Goal: Information Seeking & Learning: Learn about a topic

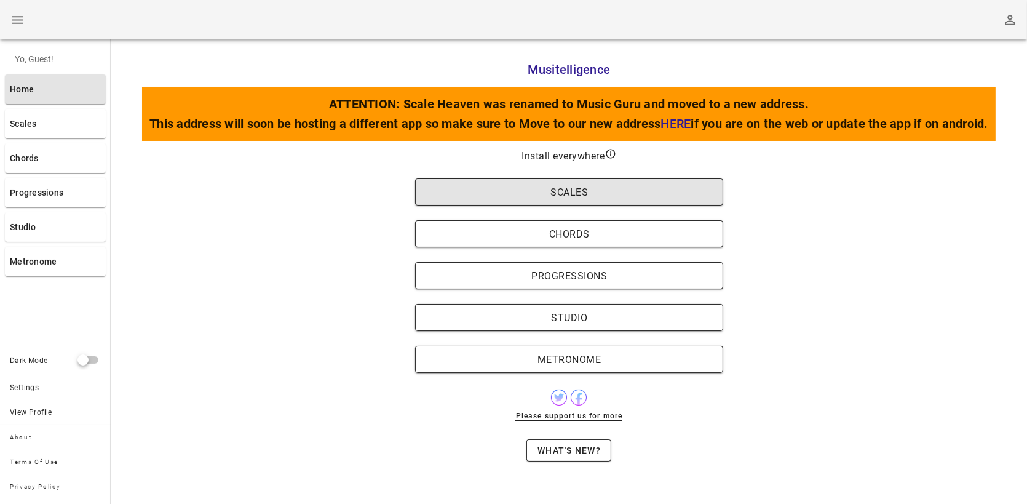
click at [623, 189] on span "Scales" at bounding box center [569, 192] width 283 height 12
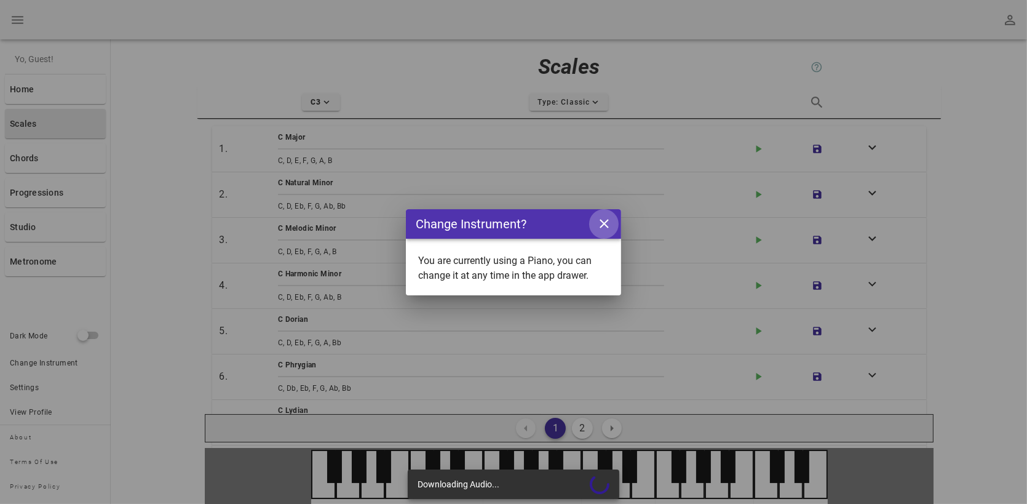
click at [606, 218] on icon "close icon" at bounding box center [604, 223] width 15 height 15
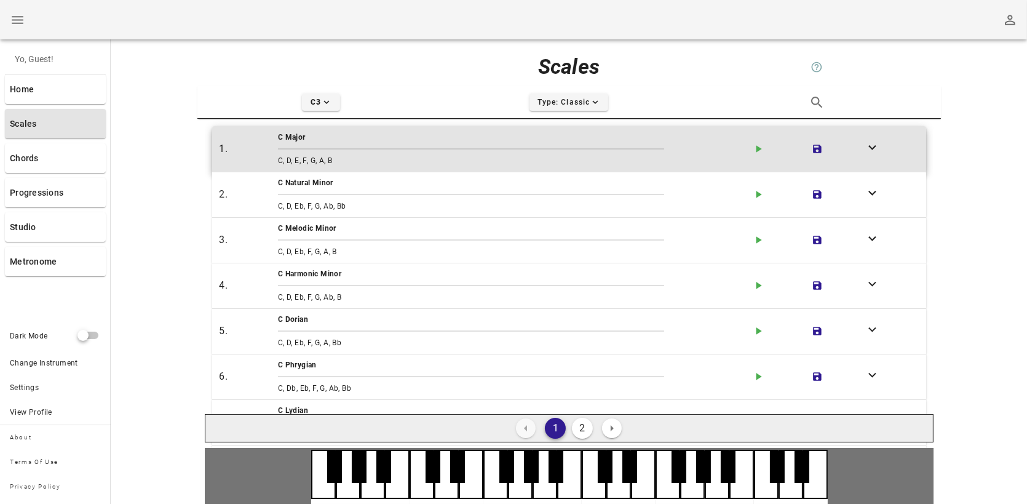
click at [303, 130] on div "C Major" at bounding box center [510, 137] width 469 height 17
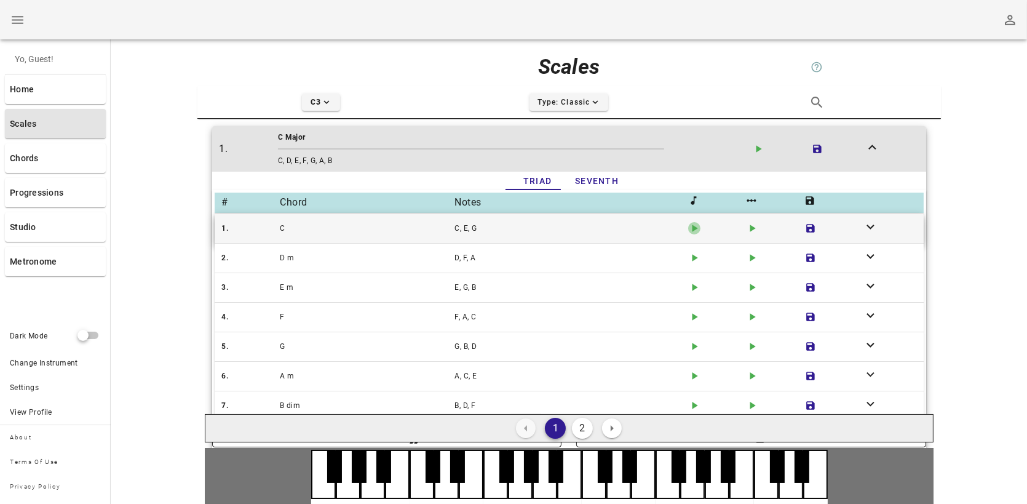
click at [692, 226] on icon "play-arrow icon" at bounding box center [694, 228] width 12 height 12
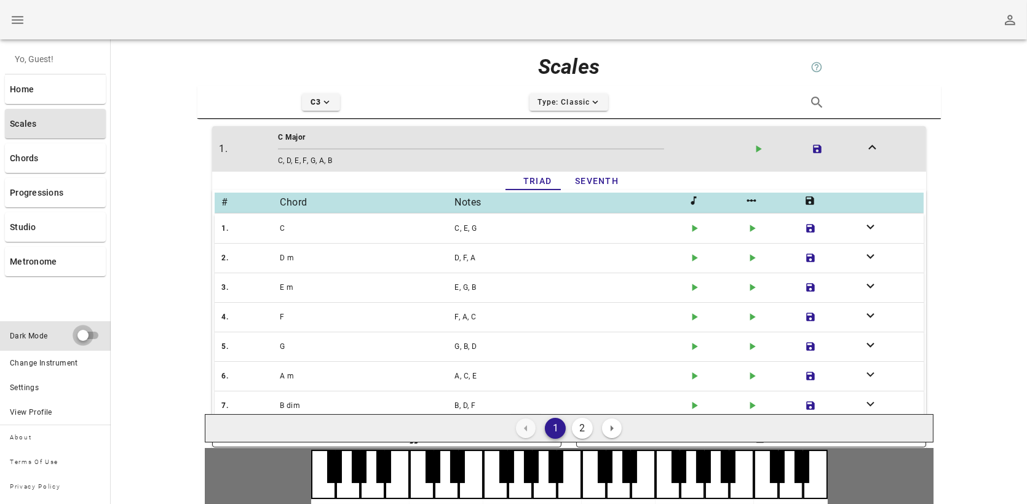
click at [93, 337] on div at bounding box center [89, 335] width 23 height 15
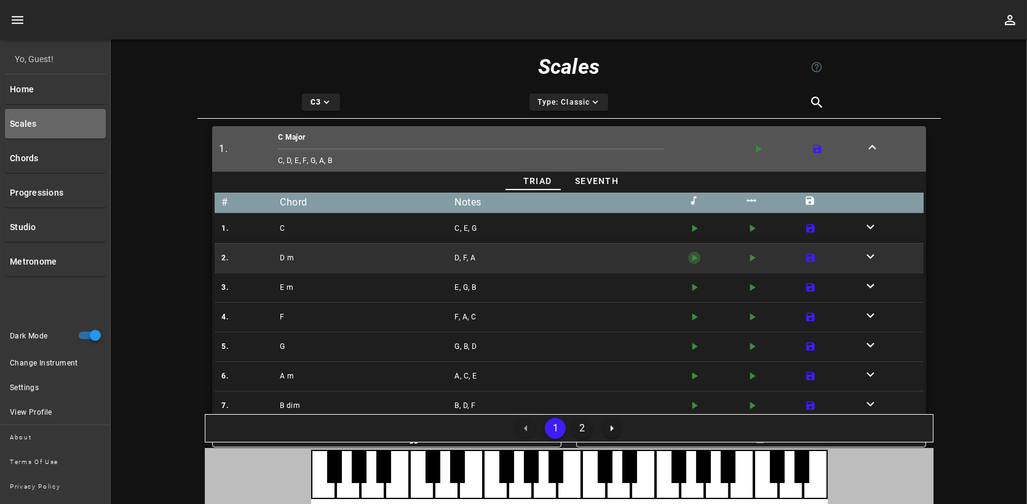
click at [690, 260] on icon "play-arrow icon" at bounding box center [694, 258] width 12 height 12
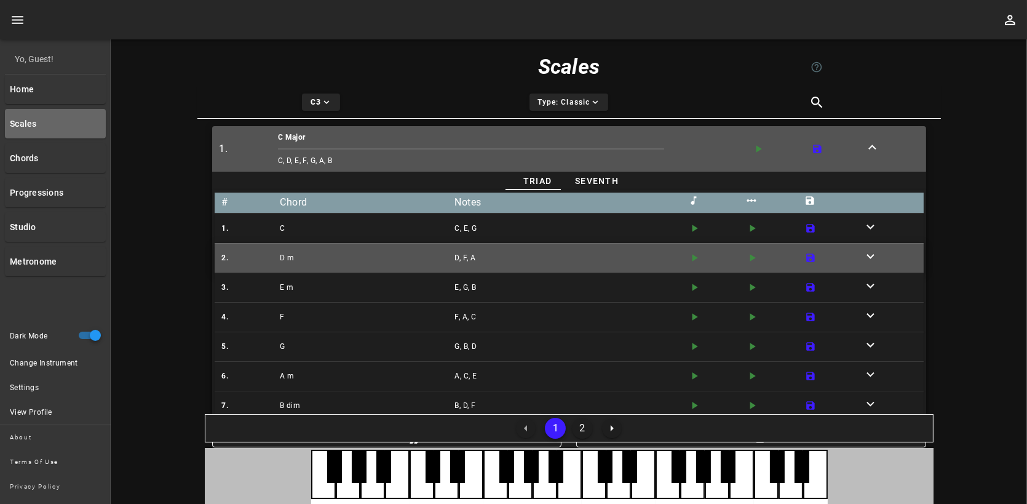
click at [863, 255] on icon "expand-more icon" at bounding box center [870, 256] width 15 height 15
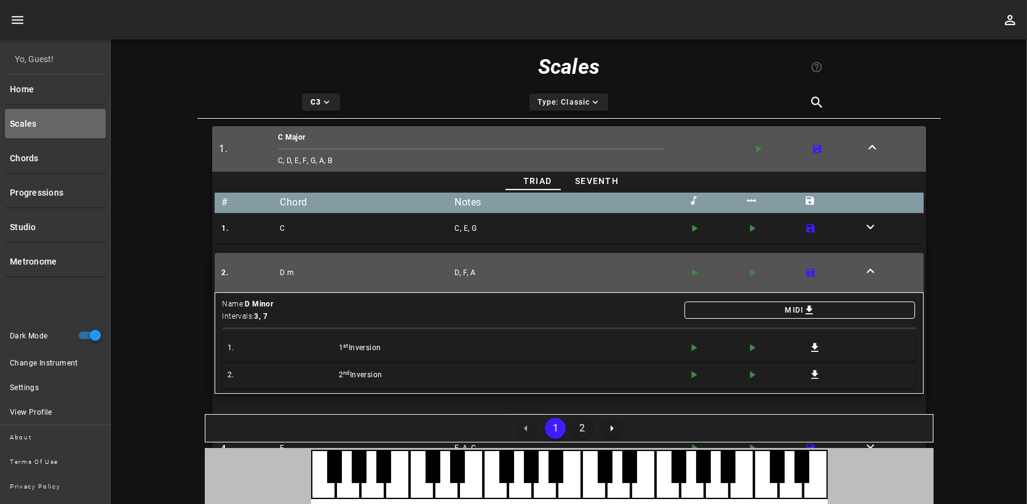
scroll to position [82, 0]
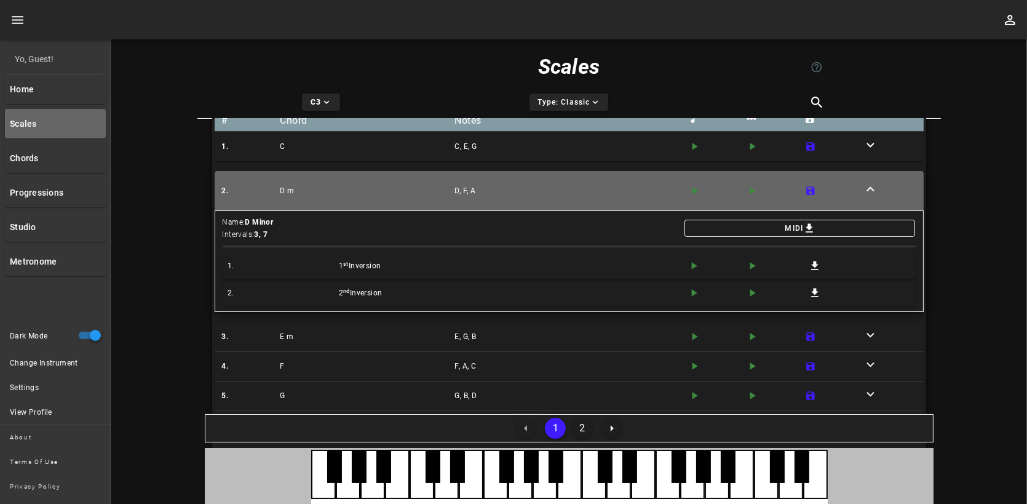
click at [866, 186] on icon "expand-less icon" at bounding box center [870, 188] width 15 height 15
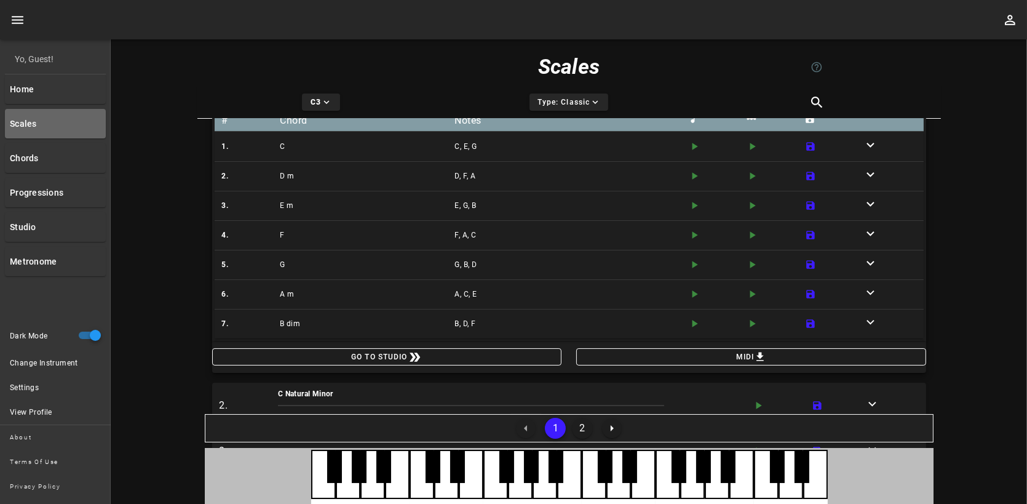
scroll to position [0, 0]
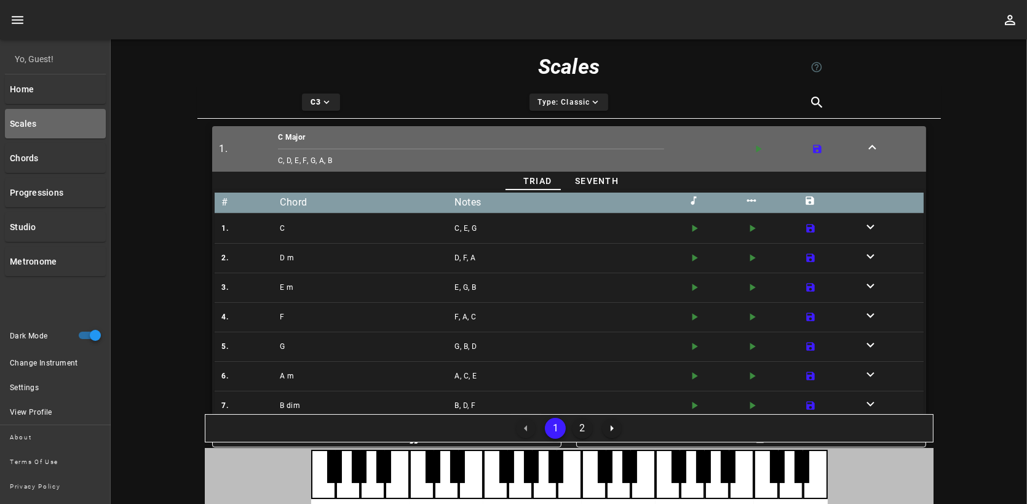
click at [228, 148] on div "1." at bounding box center [246, 149] width 58 height 20
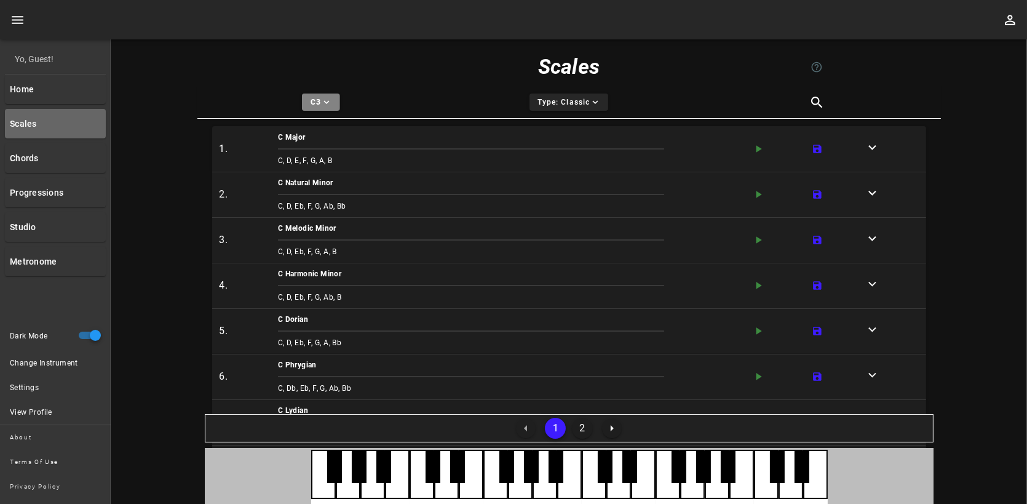
click at [336, 103] on button "C3 expand-more icon" at bounding box center [321, 102] width 38 height 17
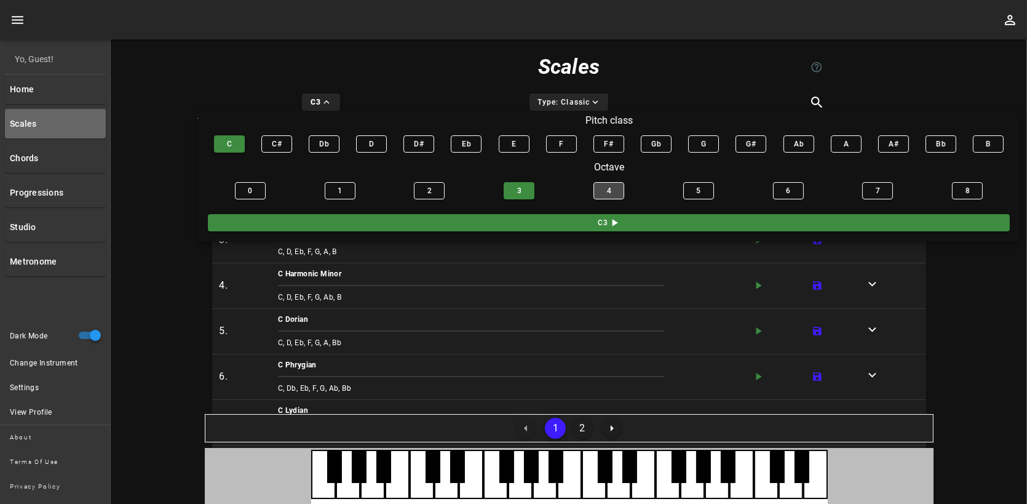
click at [602, 185] on button "4" at bounding box center [609, 190] width 31 height 17
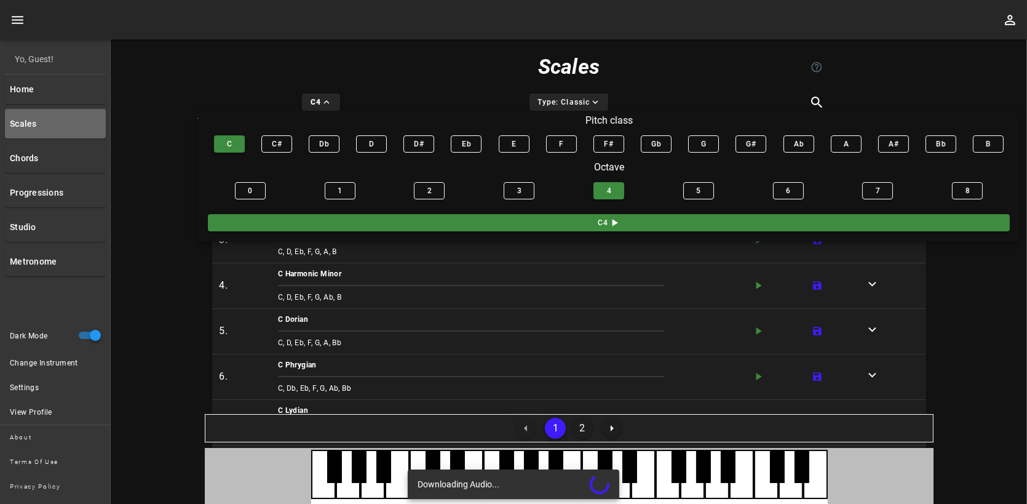
click at [456, 91] on div "Type: Classic expand-more icon" at bounding box center [569, 102] width 248 height 32
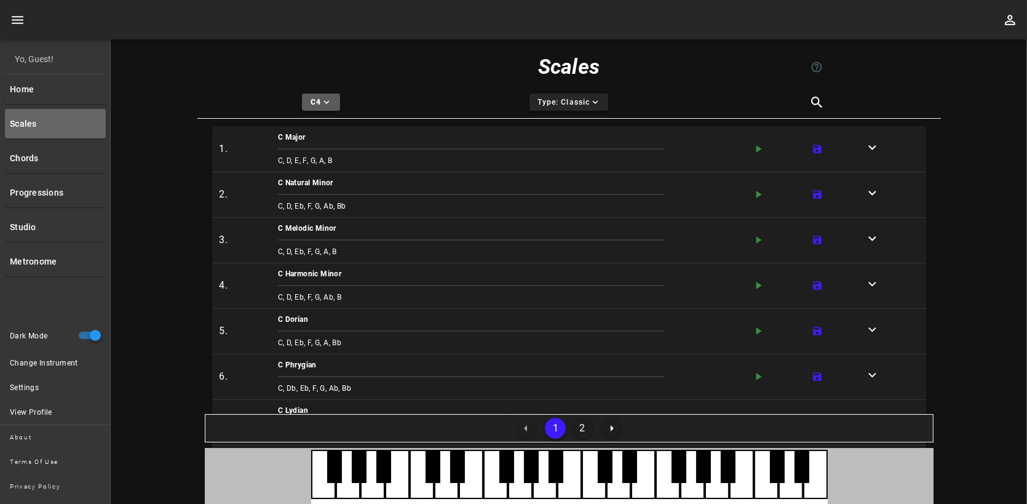
click at [331, 102] on icon "expand-more icon" at bounding box center [326, 102] width 11 height 11
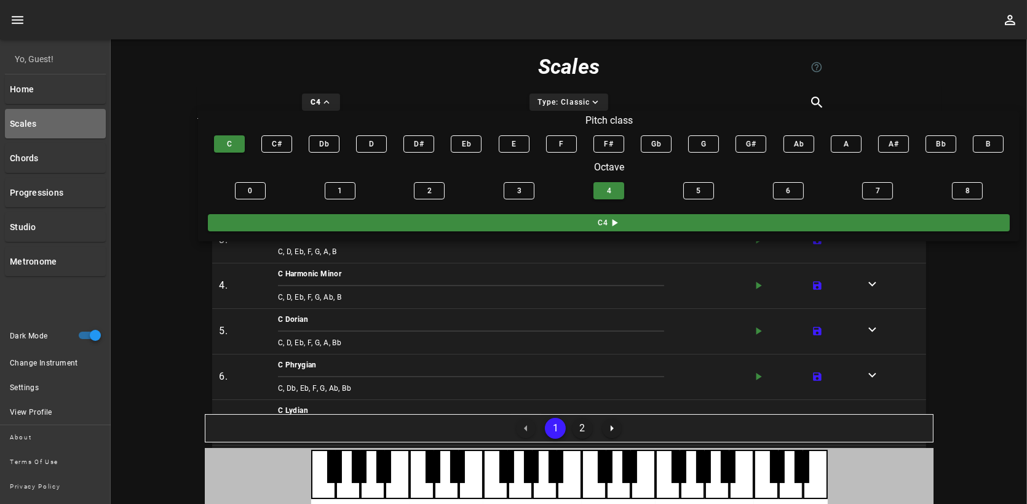
click at [421, 90] on div "C4 expand-less icon" at bounding box center [321, 102] width 248 height 32
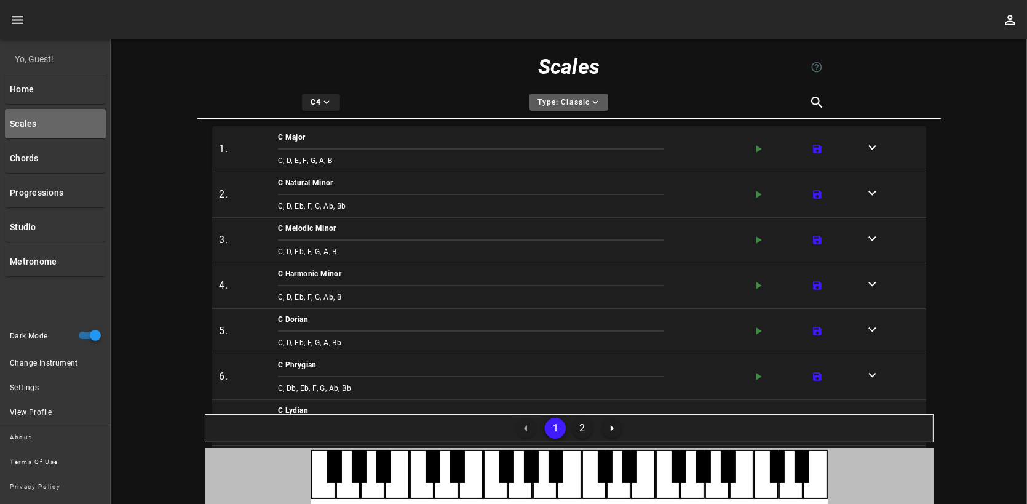
click at [588, 104] on span "Type: Classic expand-more icon" at bounding box center [569, 102] width 64 height 11
click at [929, 82] on div "Scales help icon" at bounding box center [569, 66] width 744 height 39
click at [50, 151] on link "Chords" at bounding box center [55, 158] width 101 height 30
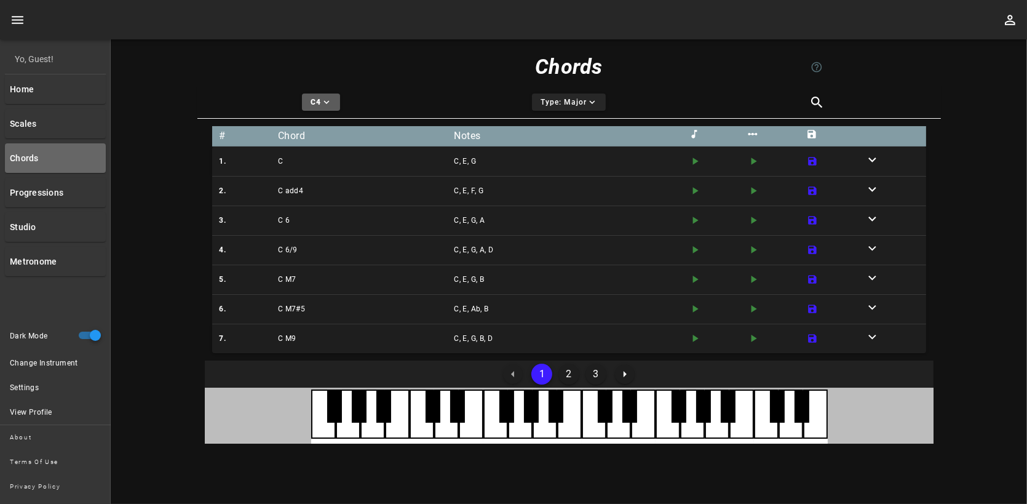
click at [327, 101] on icon "expand-more icon" at bounding box center [326, 102] width 11 height 11
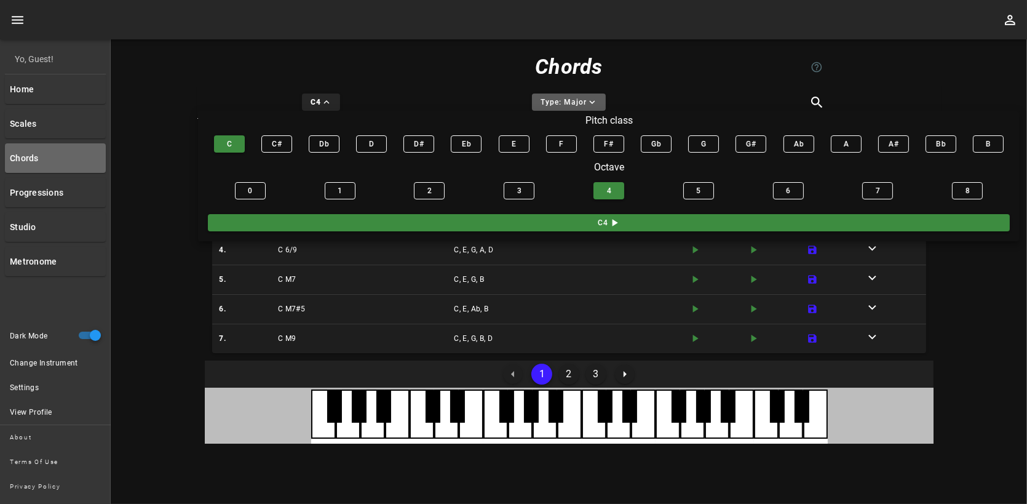
click at [570, 103] on span "Type: Major expand-more icon" at bounding box center [569, 102] width 58 height 11
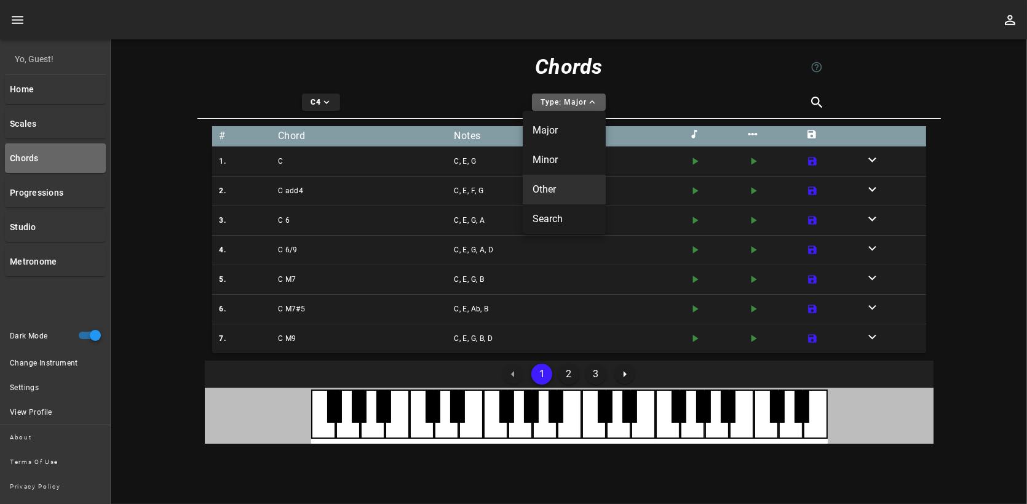
scroll to position [4, 0]
click at [564, 184] on div "Other" at bounding box center [564, 185] width 63 height 12
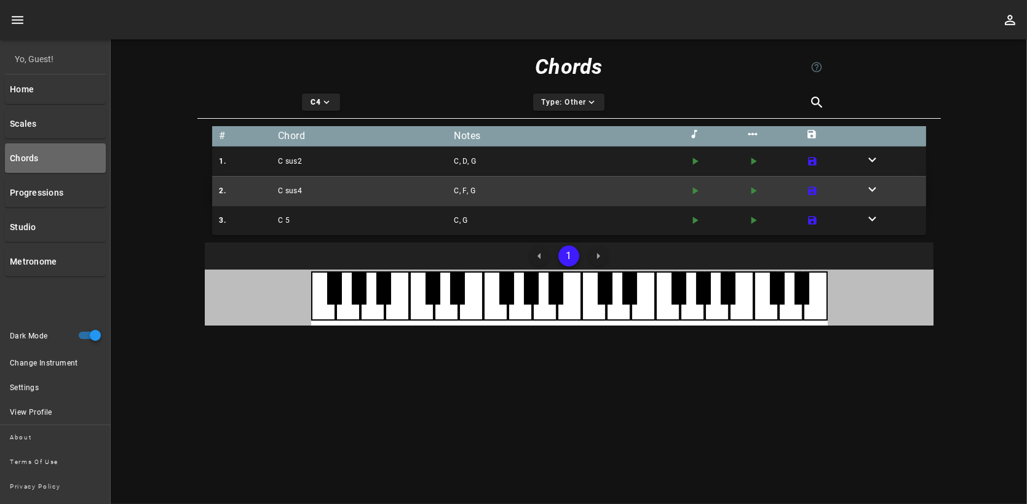
click at [285, 189] on div "C sus4" at bounding box center [364, 190] width 176 height 17
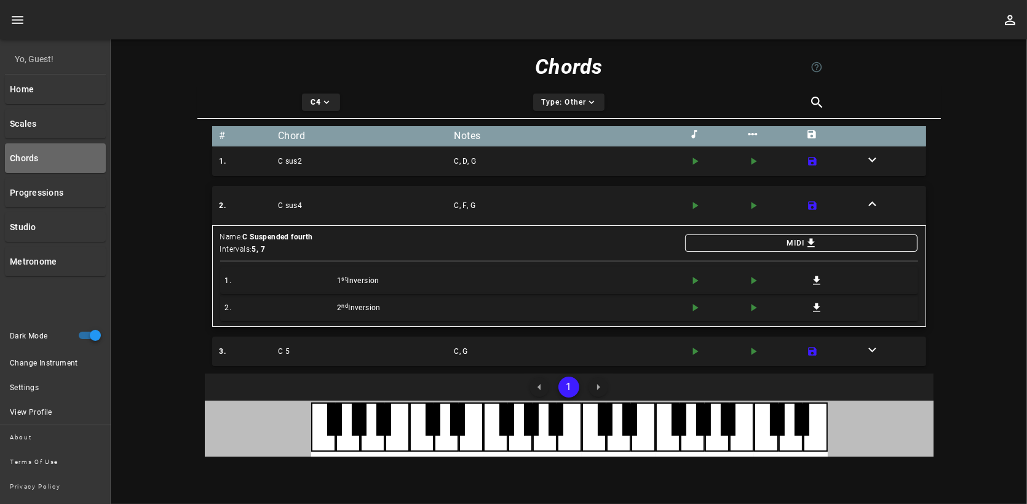
click at [301, 205] on div "C sus4" at bounding box center [364, 205] width 176 height 17
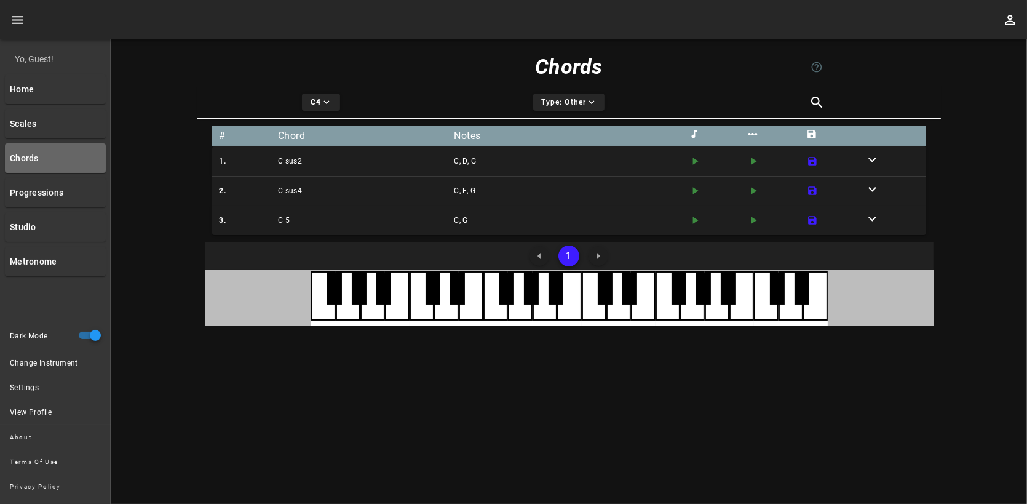
click at [575, 91] on div "Type: Other expand-more icon" at bounding box center [569, 102] width 248 height 32
click at [573, 105] on span "Type: Other expand-more icon" at bounding box center [569, 102] width 57 height 11
click at [567, 125] on div "Major" at bounding box center [564, 126] width 62 height 12
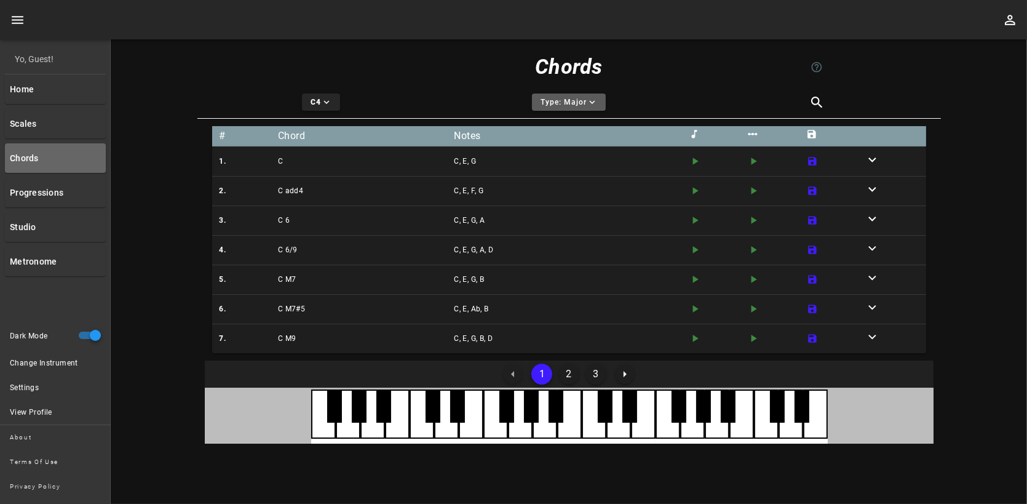
click at [549, 97] on span "Type: Major expand-more icon" at bounding box center [569, 102] width 58 height 11
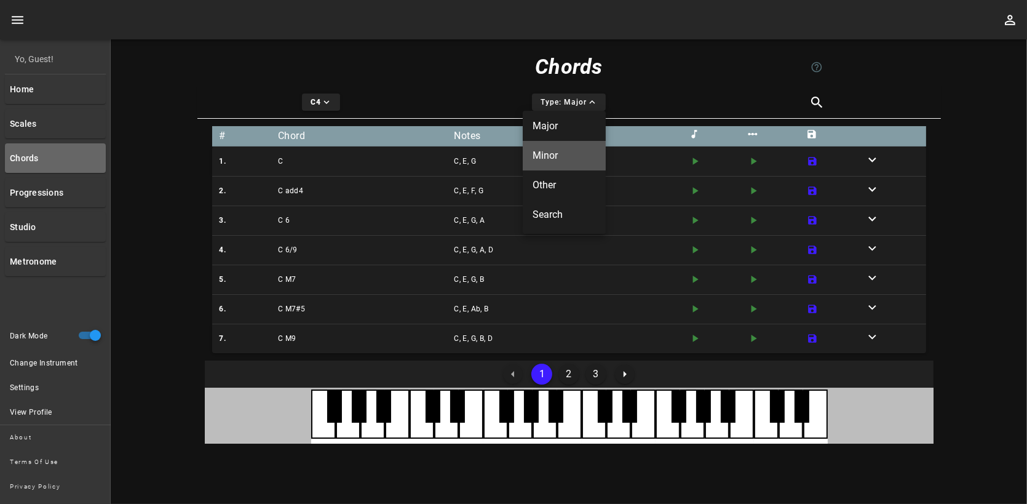
click at [561, 149] on div "Minor" at bounding box center [564, 155] width 63 height 12
click at [551, 85] on div "Chords" at bounding box center [569, 66] width 248 height 39
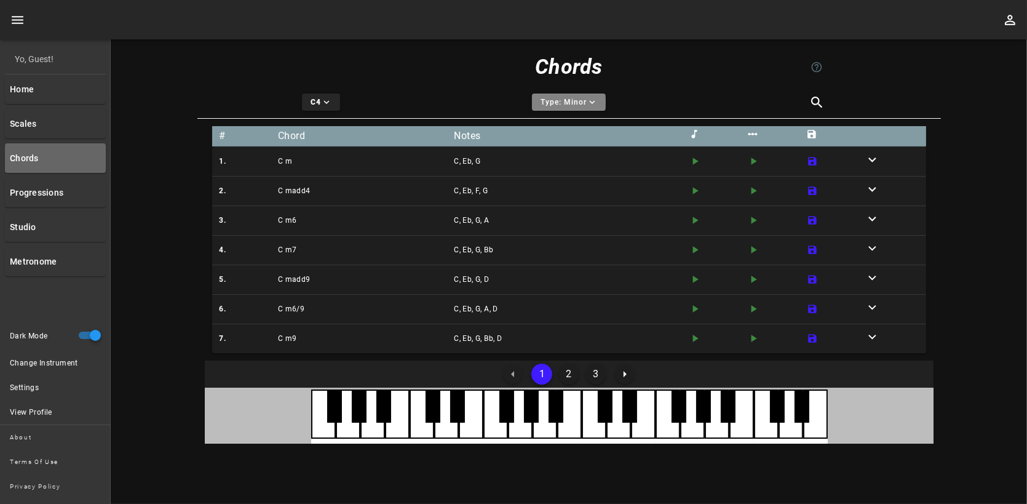
click at [561, 98] on span "Type: Minor expand-more icon" at bounding box center [569, 102] width 58 height 11
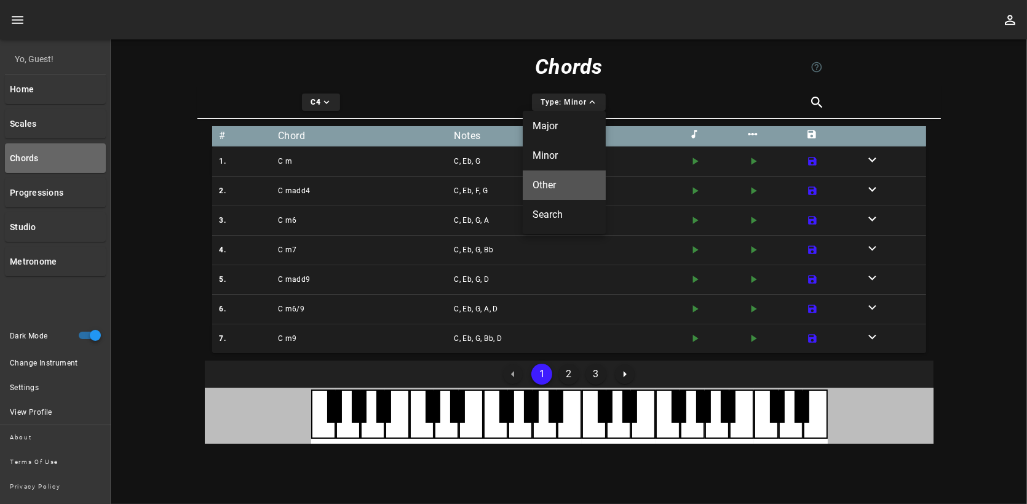
click at [560, 181] on div "Other" at bounding box center [564, 185] width 63 height 12
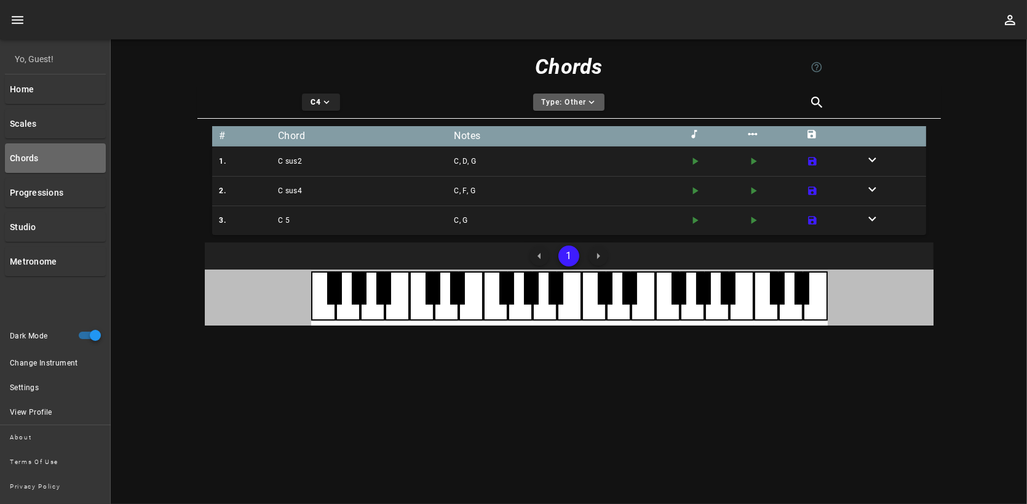
click at [563, 102] on span "Type: Other expand-more icon" at bounding box center [569, 102] width 57 height 11
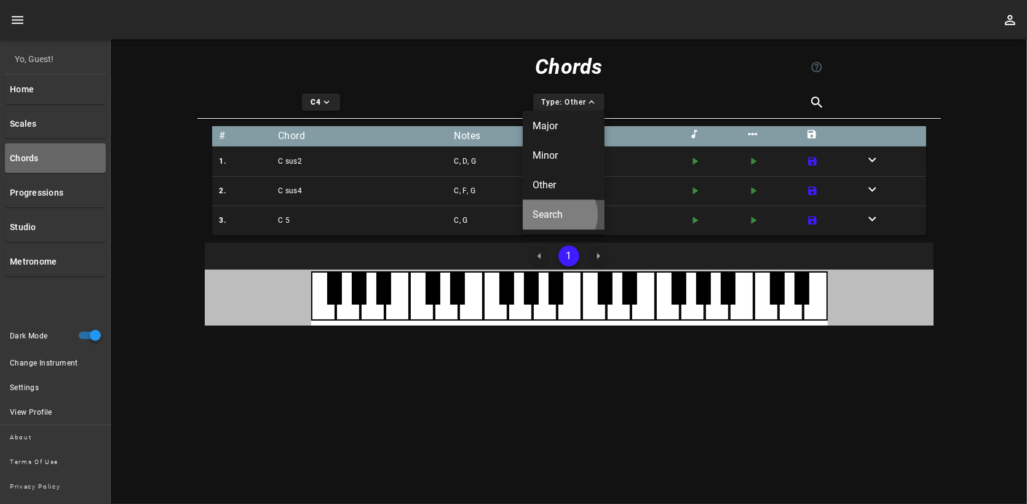
click at [562, 212] on div "Search" at bounding box center [564, 215] width 62 height 12
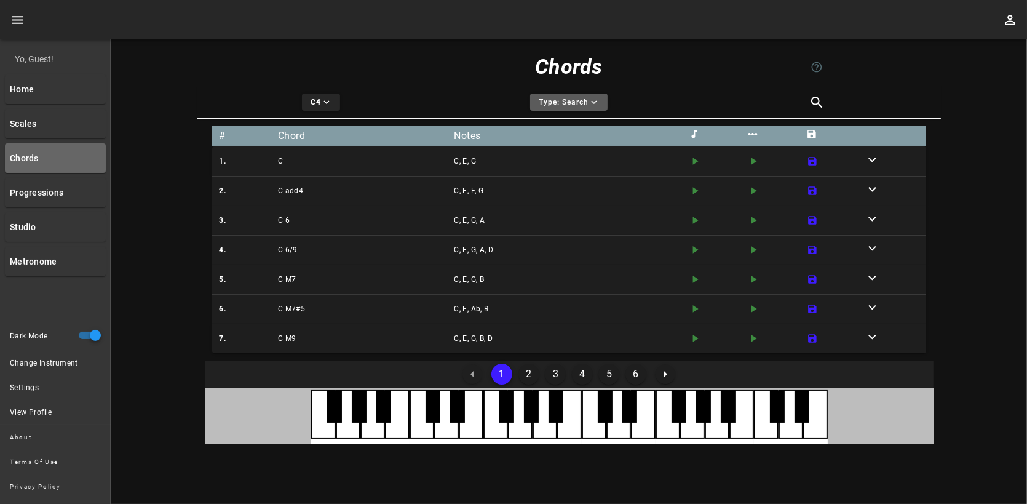
click at [569, 100] on span "Type: Search expand-more icon" at bounding box center [569, 102] width 62 height 11
click at [562, 125] on div "Major" at bounding box center [564, 126] width 68 height 12
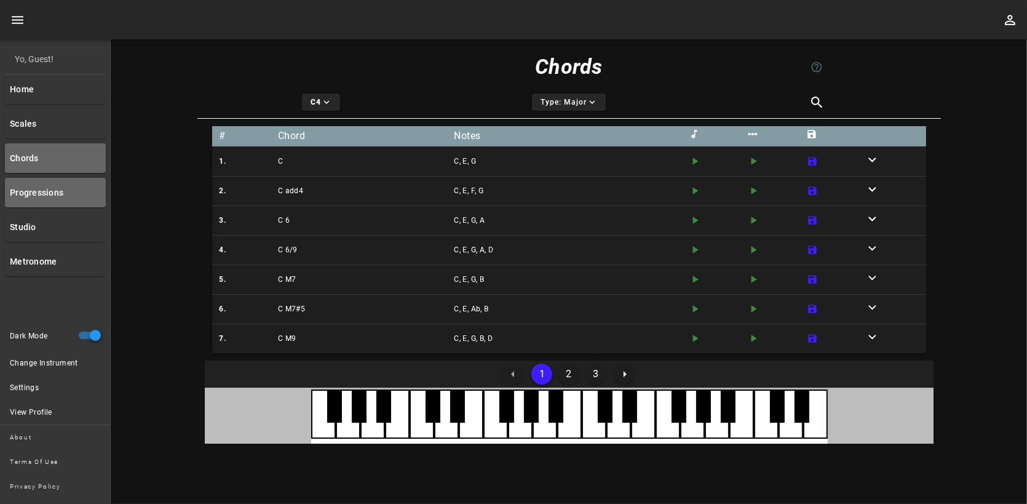
click at [60, 191] on link "Progressions" at bounding box center [55, 193] width 101 height 30
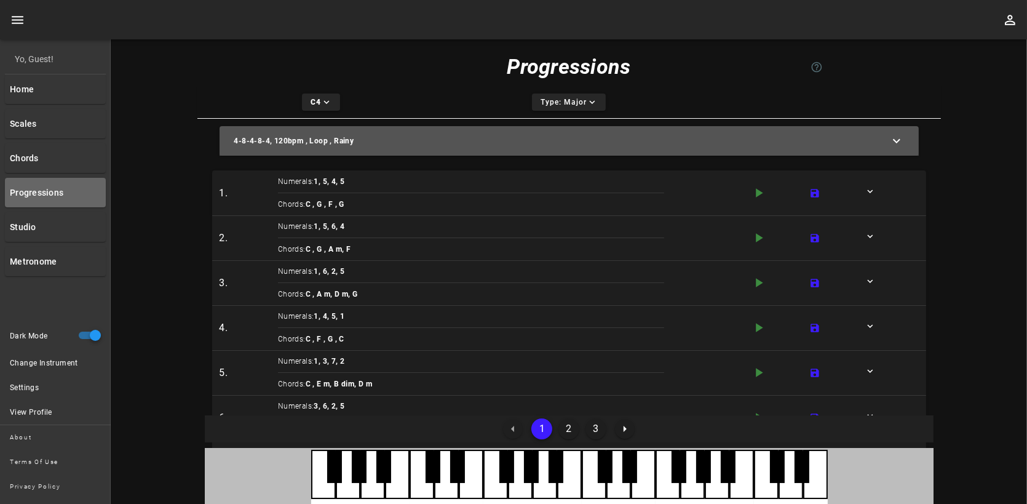
click at [474, 141] on div "4-8-4-8-4, 120bpm , Loop , Rainy" at bounding box center [561, 141] width 655 height 12
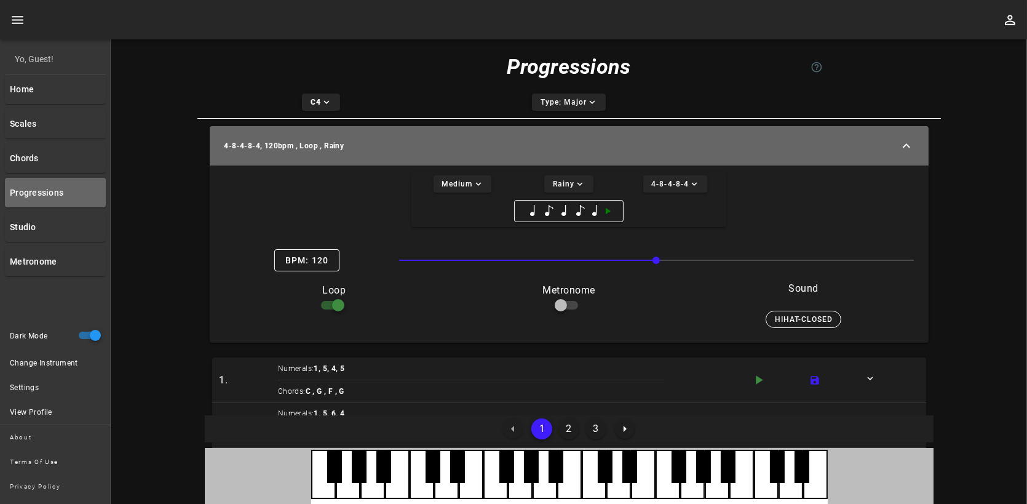
click at [474, 141] on div "4-8-4-8-4, 120bpm , Loop , Rainy" at bounding box center [562, 146] width 675 height 12
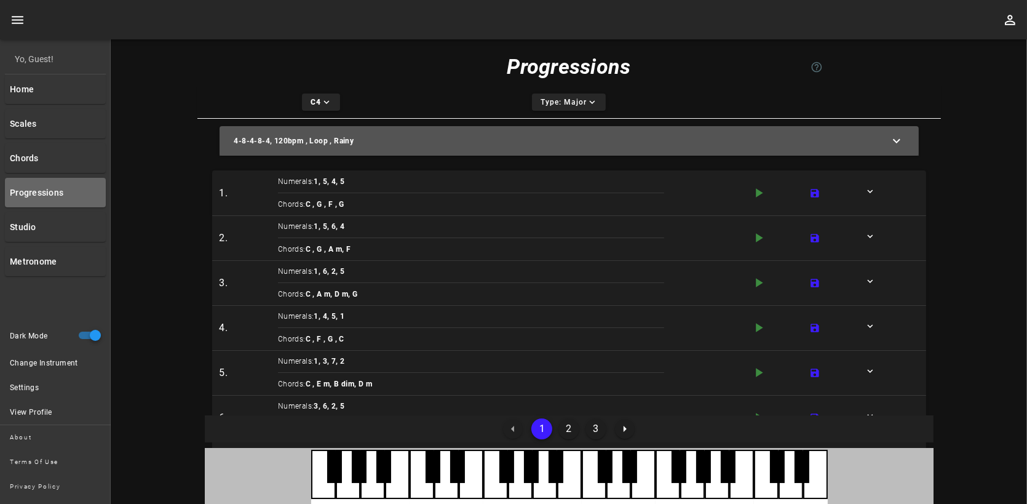
click at [492, 148] on button "4-8-4-8-4, 120bpm , Loop , Rainy expand-more icon" at bounding box center [569, 141] width 699 height 30
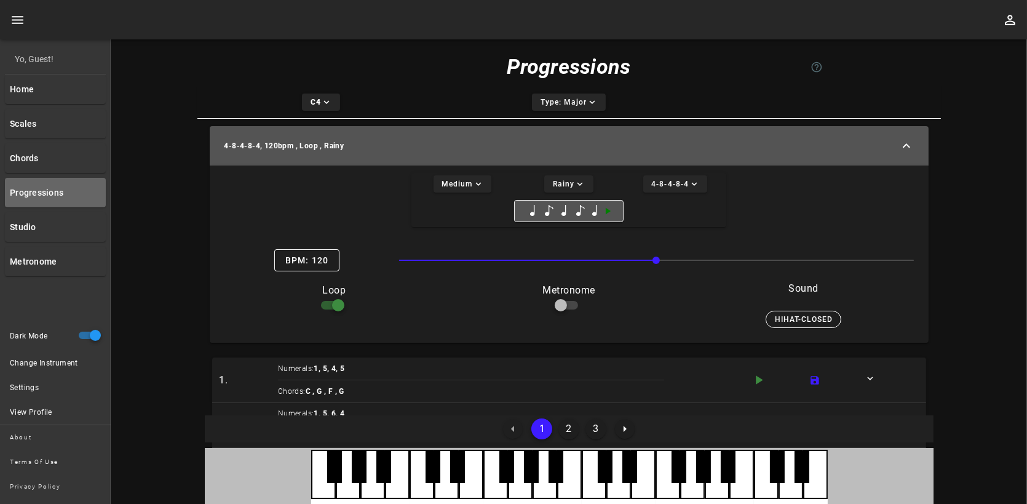
click at [608, 210] on icon "button" at bounding box center [608, 211] width 5 height 7
click at [563, 183] on span "Rainy expand-more icon" at bounding box center [568, 183] width 33 height 11
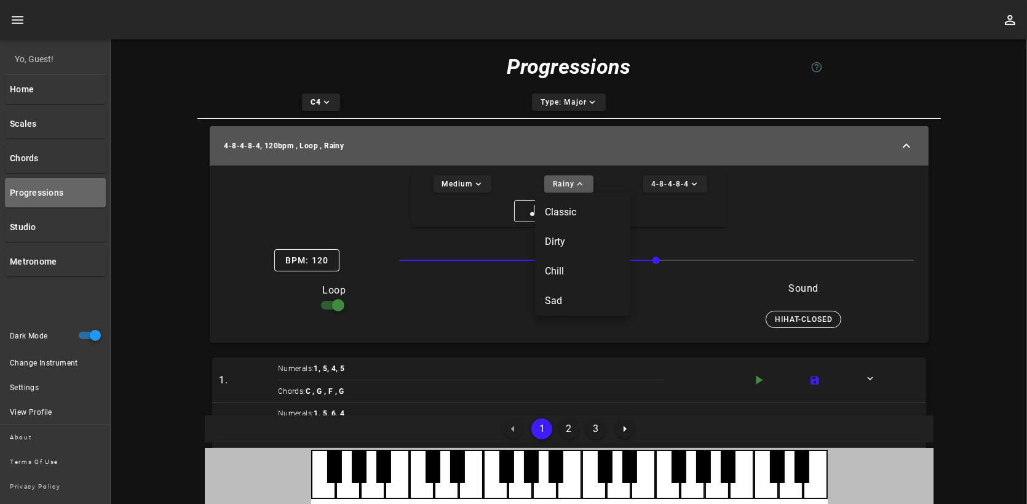
click at [563, 183] on span "Rainy expand-less icon" at bounding box center [568, 183] width 33 height 11
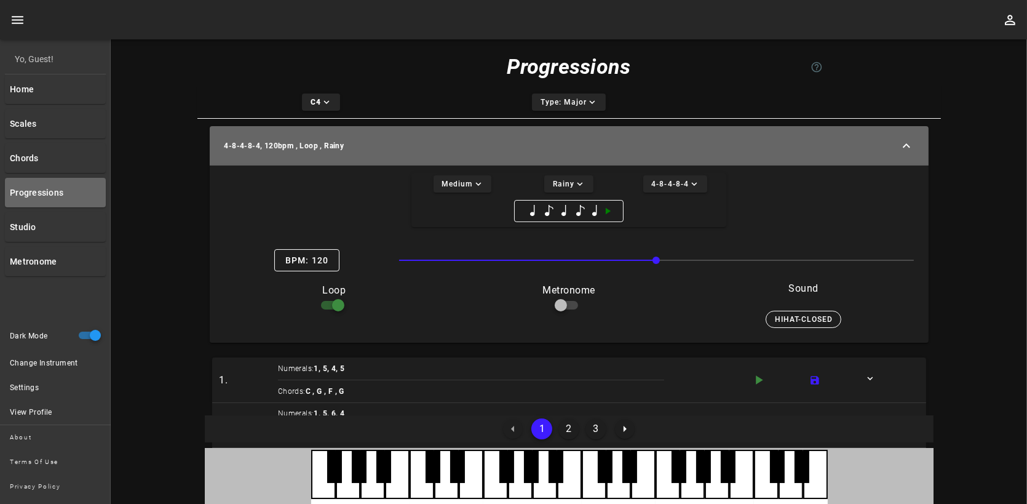
click at [601, 150] on div "4-8-4-8-4, 120bpm , Loop , Rainy" at bounding box center [562, 146] width 675 height 12
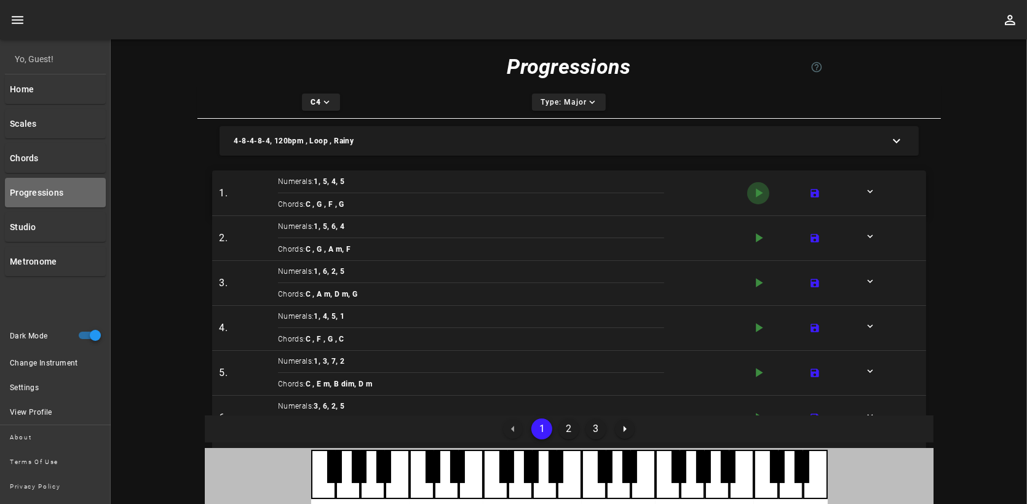
click at [757, 193] on icon "play-arrow icon" at bounding box center [758, 192] width 15 height 15
click at [571, 431] on button "2" at bounding box center [569, 428] width 21 height 21
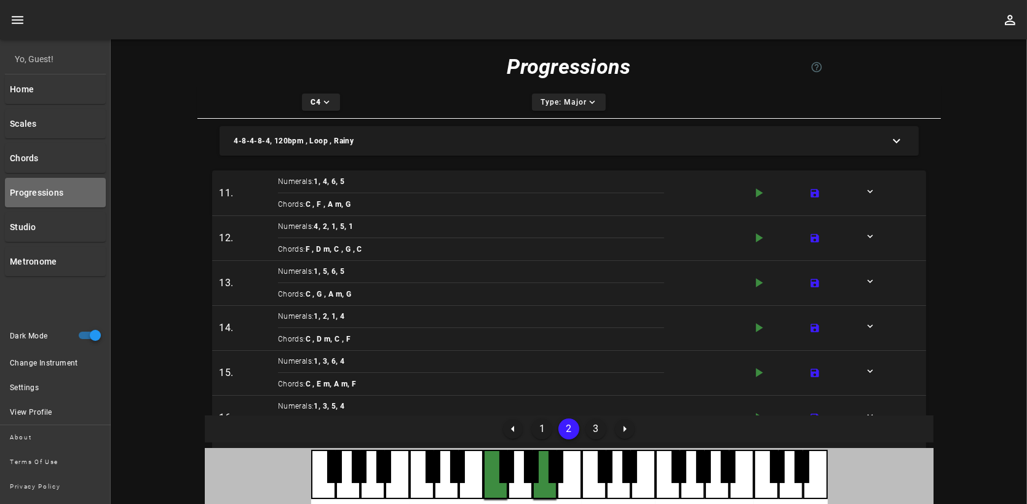
click at [536, 430] on button "1" at bounding box center [541, 428] width 21 height 21
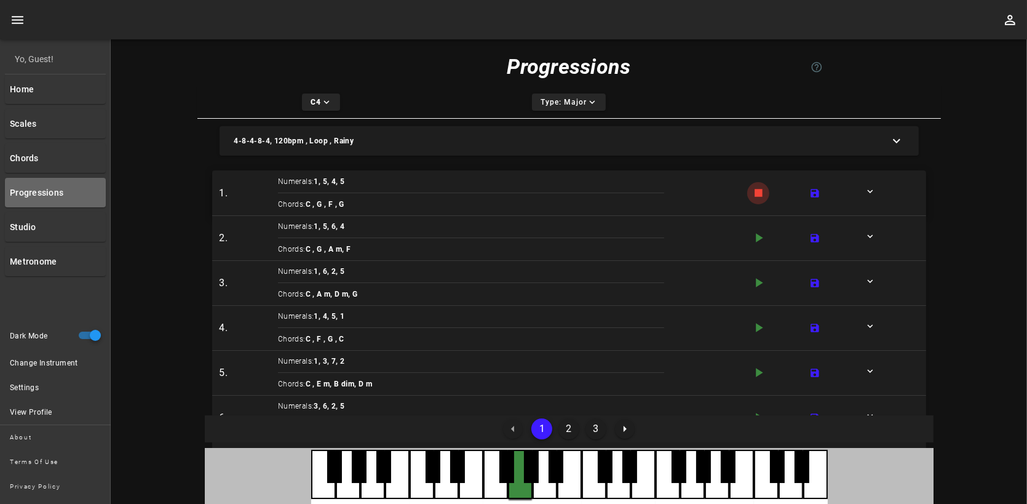
click at [755, 192] on icon "button" at bounding box center [759, 193] width 8 height 8
click at [22, 223] on link "Studio" at bounding box center [55, 227] width 101 height 30
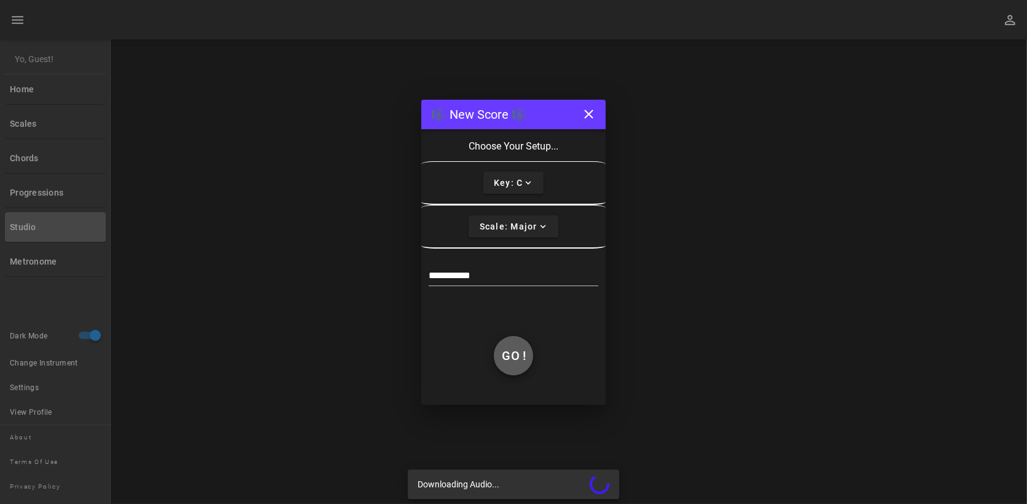
click at [523, 364] on button "Go !" at bounding box center [513, 355] width 39 height 39
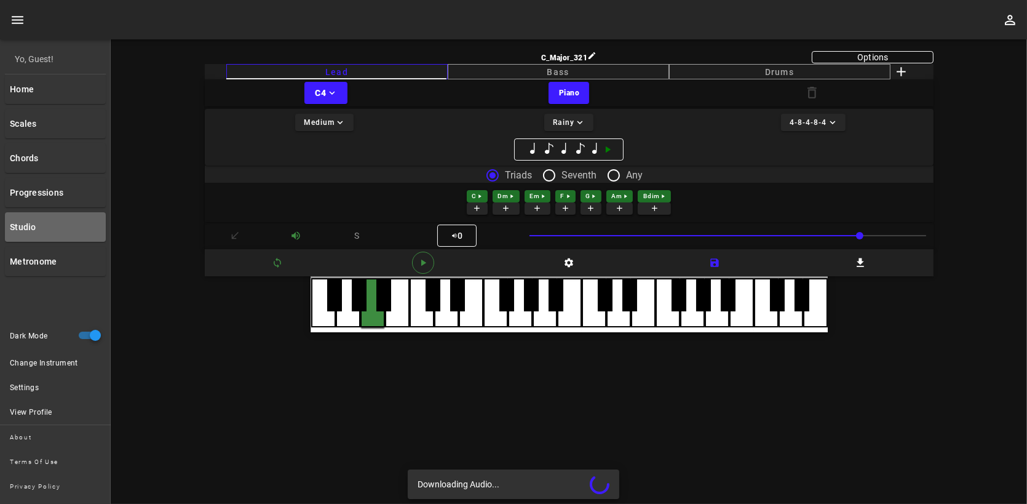
click at [369, 316] on div at bounding box center [372, 302] width 25 height 49
click at [398, 316] on div at bounding box center [397, 302] width 25 height 49
click at [434, 316] on div at bounding box center [446, 302] width 25 height 49
click at [397, 314] on div at bounding box center [397, 302] width 25 height 49
click at [445, 316] on div at bounding box center [446, 302] width 25 height 49
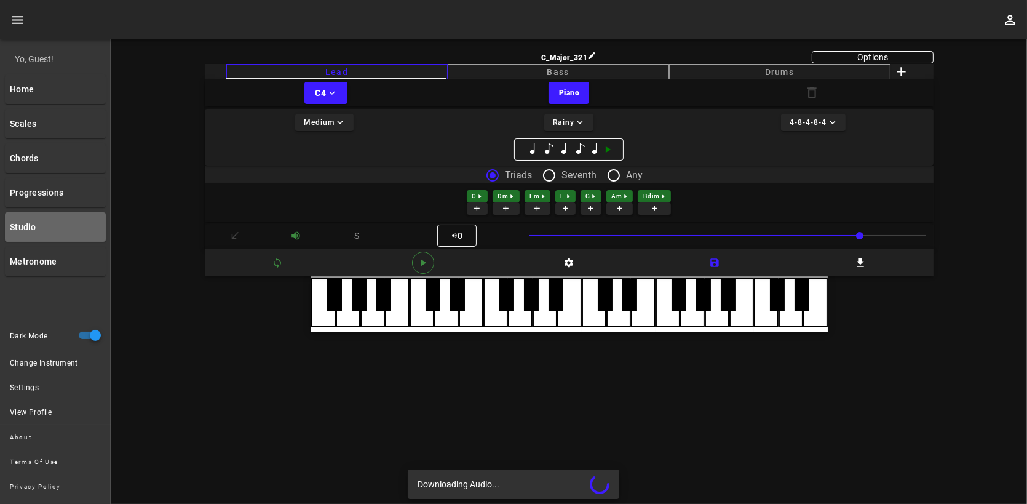
click at [415, 316] on div at bounding box center [422, 302] width 25 height 49
drag, startPoint x: 453, startPoint y: 316, endPoint x: 418, endPoint y: 314, distance: 35.1
click at [452, 316] on div at bounding box center [446, 302] width 25 height 49
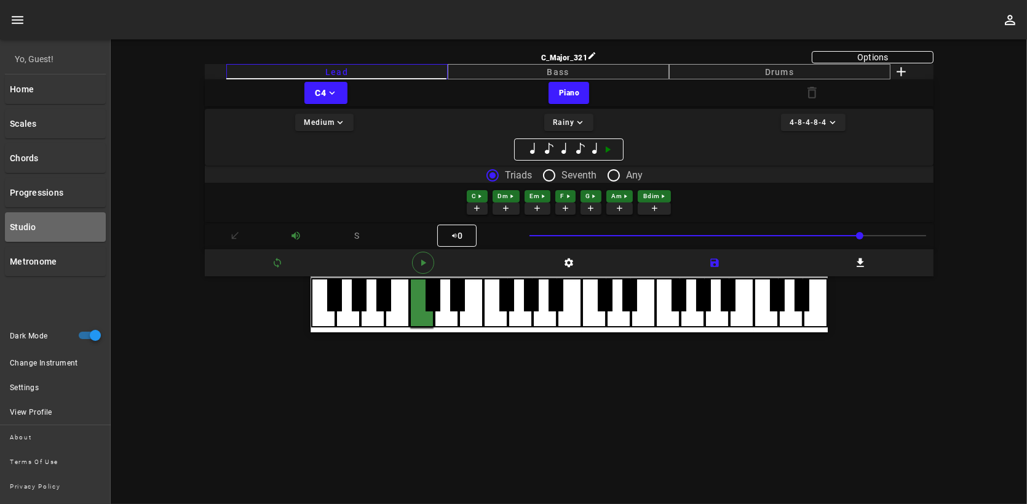
click at [418, 314] on div at bounding box center [422, 302] width 25 height 49
click at [506, 316] on div at bounding box center [495, 302] width 25 height 49
click at [408, 312] on div at bounding box center [569, 304] width 517 height 57
click at [429, 265] on span "play-arrow icon" at bounding box center [423, 262] width 21 height 11
click at [471, 316] on div at bounding box center [471, 302] width 25 height 49
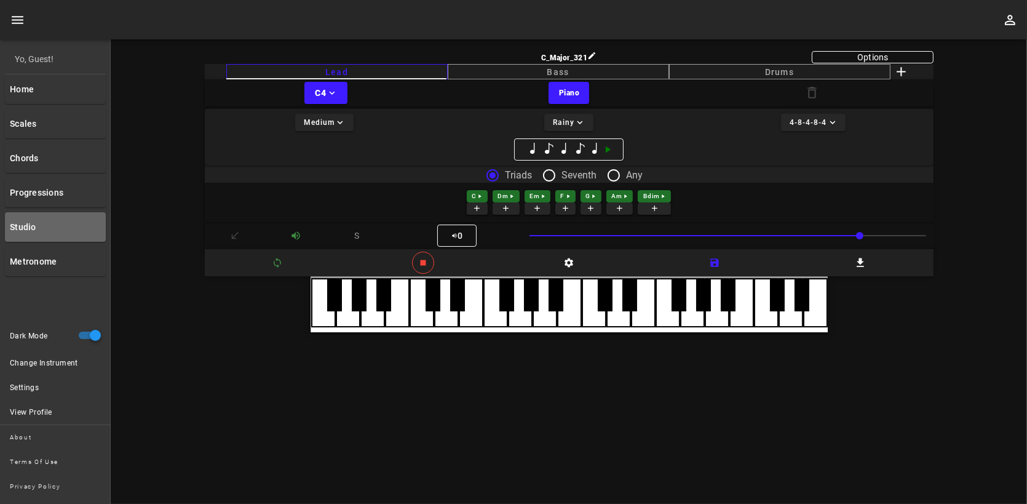
click at [503, 319] on div at bounding box center [495, 302] width 25 height 49
click at [442, 312] on div at bounding box center [446, 302] width 25 height 49
click at [511, 316] on div at bounding box center [520, 302] width 25 height 49
click at [485, 316] on div at bounding box center [569, 304] width 517 height 56
click at [426, 255] on button "stop icon" at bounding box center [423, 263] width 22 height 22
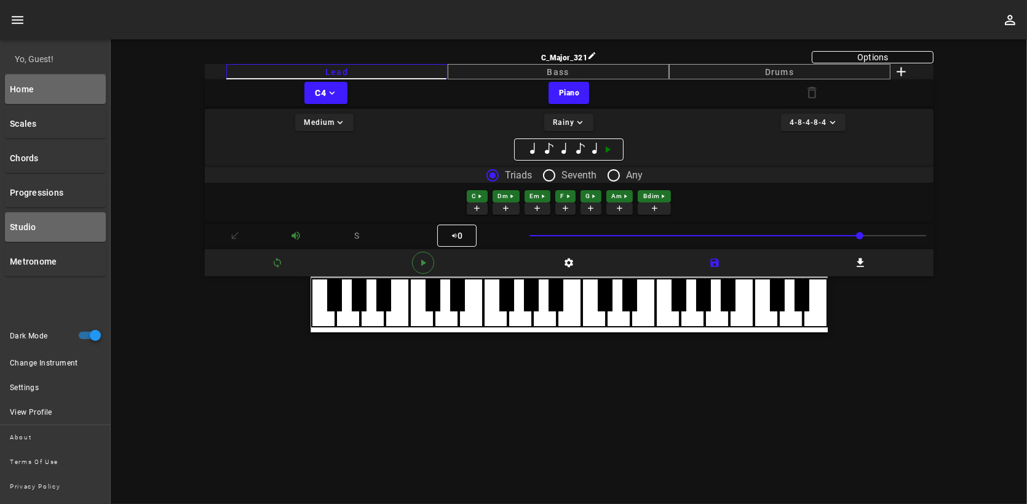
click at [57, 90] on link "Home" at bounding box center [55, 89] width 101 height 30
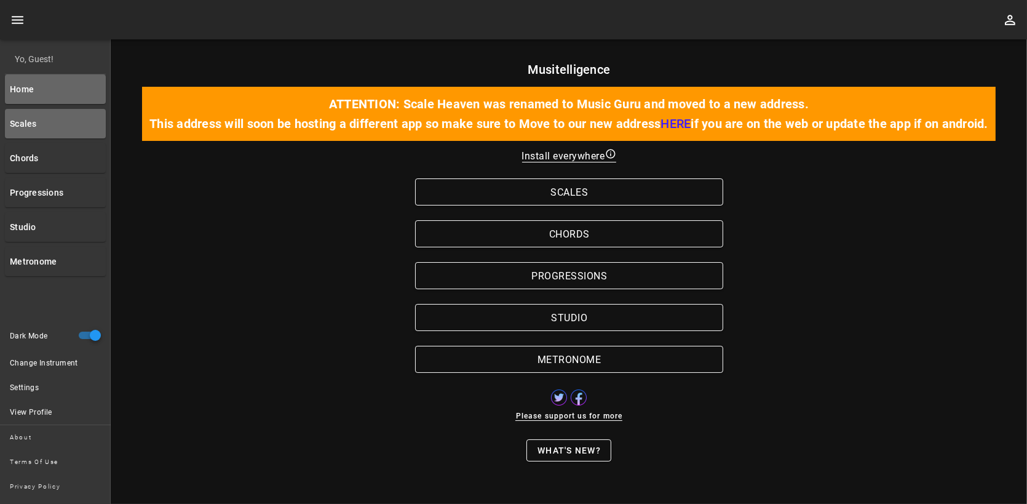
click at [53, 114] on link "Scales" at bounding box center [55, 124] width 101 height 30
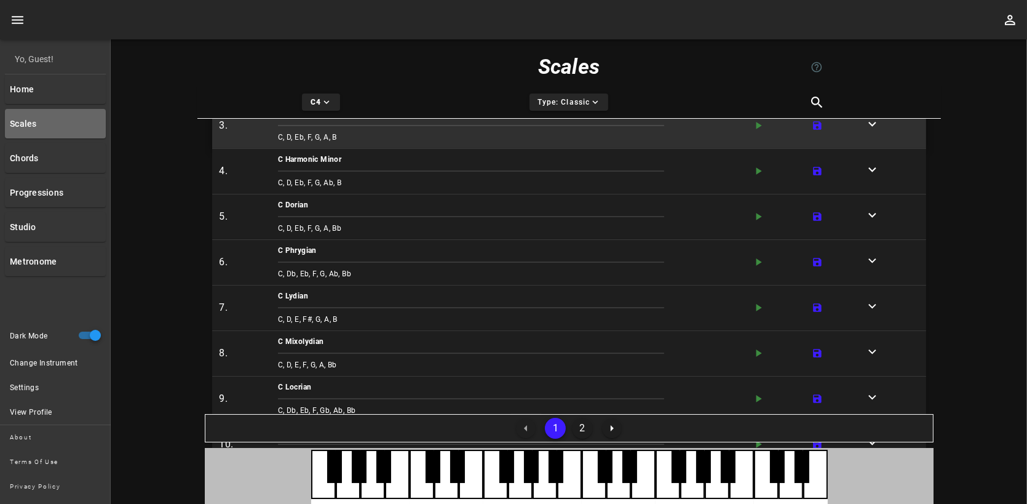
scroll to position [58, 0]
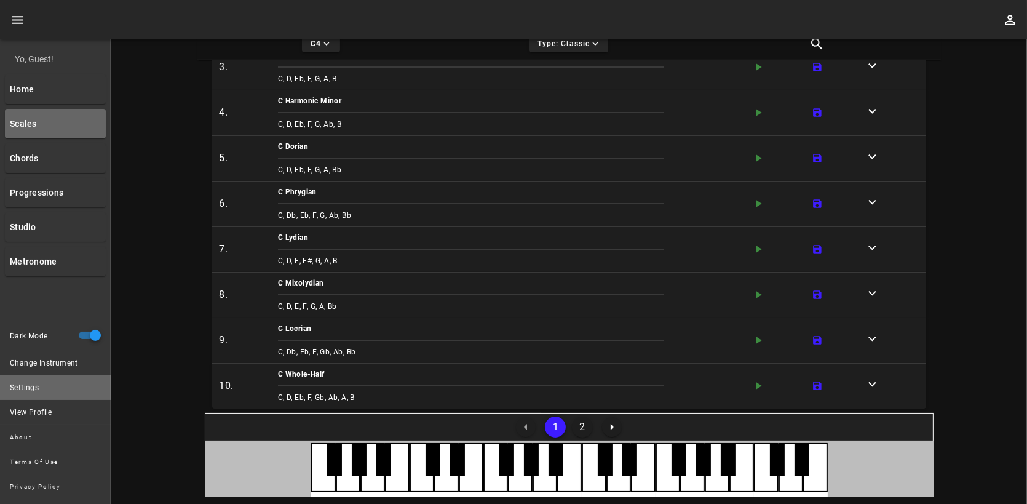
click at [50, 387] on div "Settings" at bounding box center [55, 387] width 111 height 25
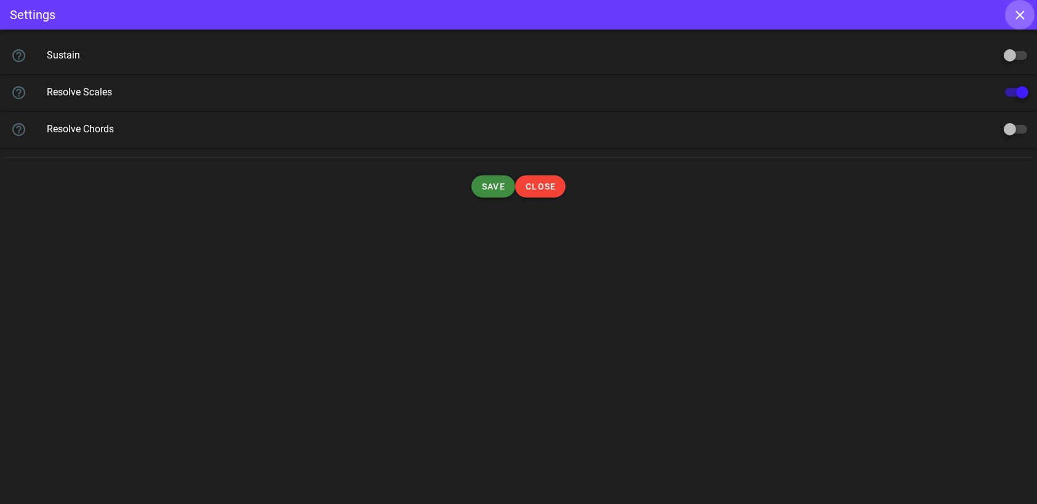
click at [1019, 13] on icon "button" at bounding box center [1019, 14] width 9 height 9
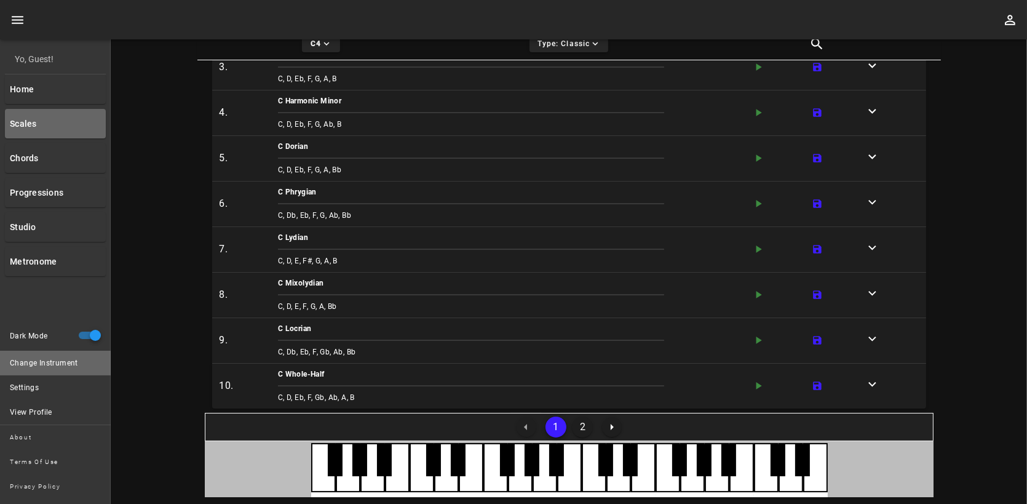
click at [60, 363] on div "Change Instrument" at bounding box center [55, 363] width 111 height 25
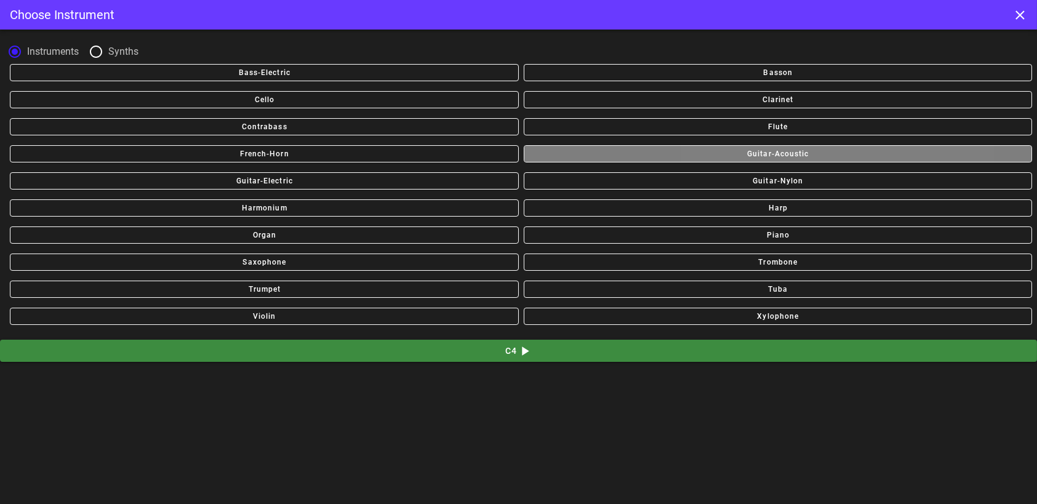
click at [734, 154] on span "guitar-acoustic" at bounding box center [777, 153] width 492 height 9
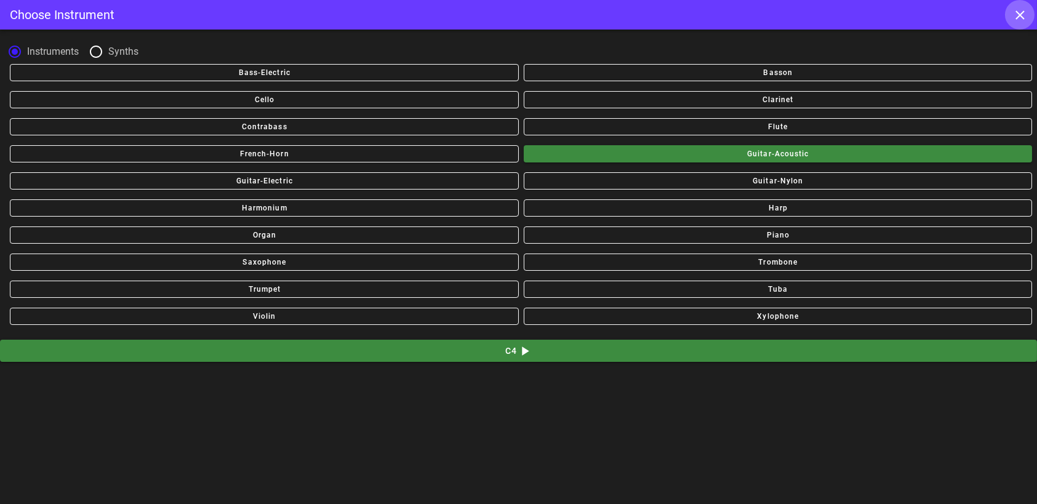
click at [1014, 15] on icon "close icon" at bounding box center [1019, 14] width 15 height 15
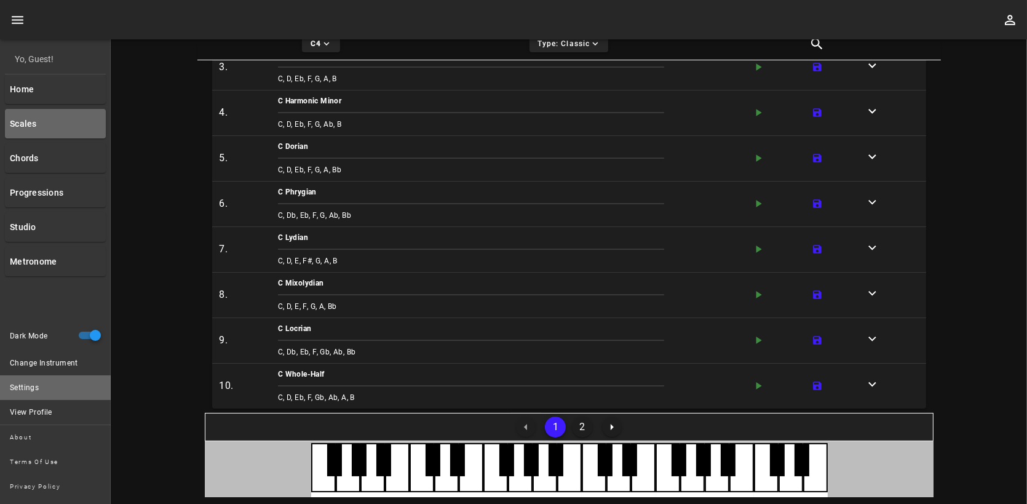
drag, startPoint x: 66, startPoint y: 386, endPoint x: 79, endPoint y: 377, distance: 15.5
click at [66, 386] on div "Settings" at bounding box center [55, 387] width 111 height 25
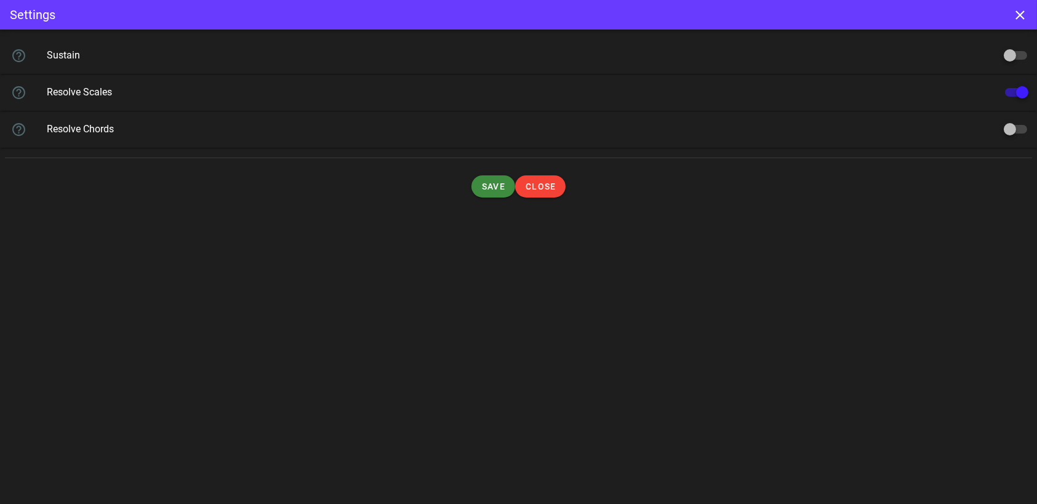
click at [429, 61] on div "Sustain" at bounding box center [284, 56] width 474 height 30
click at [1015, 14] on icon "close icon" at bounding box center [1019, 14] width 15 height 15
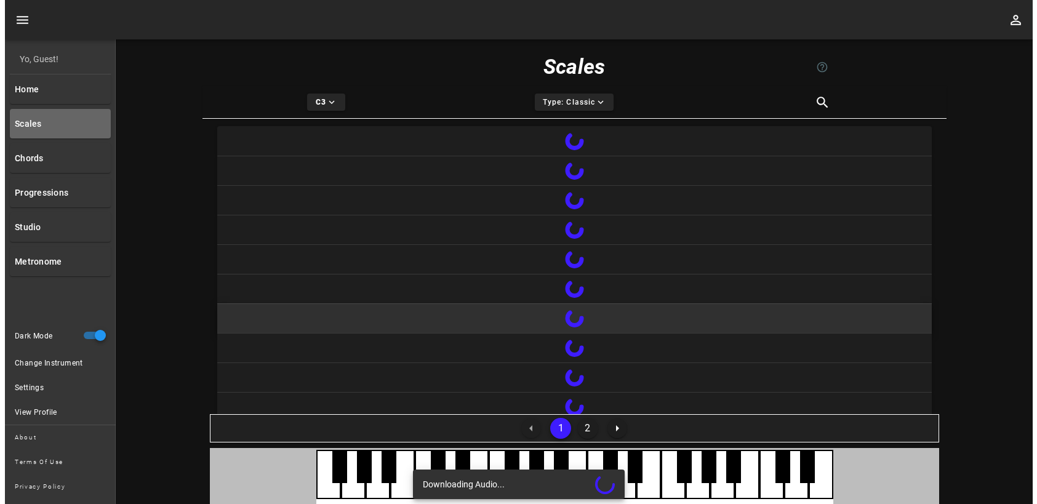
scroll to position [15, 0]
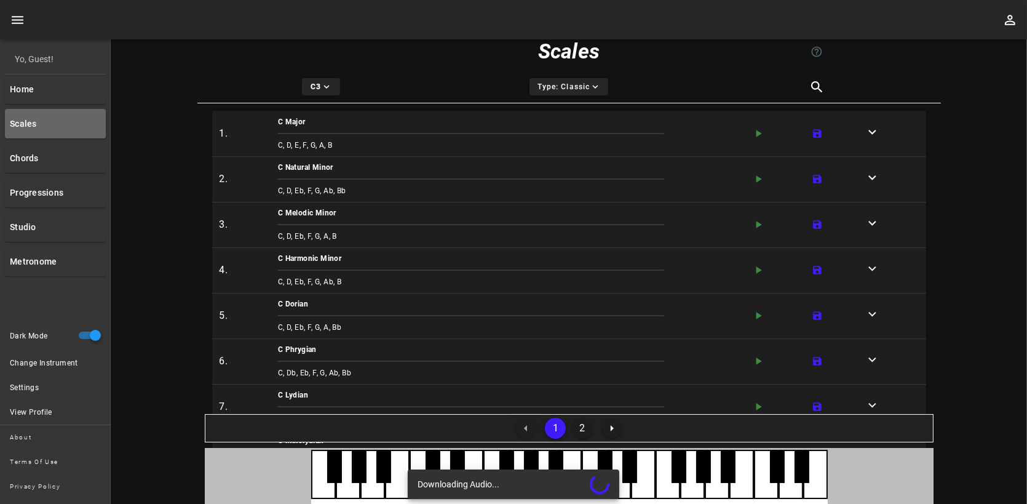
click at [356, 473] on div at bounding box center [359, 467] width 15 height 32
click at [356, 476] on div at bounding box center [359, 467] width 15 height 32
click at [48, 382] on div "Settings" at bounding box center [55, 387] width 111 height 25
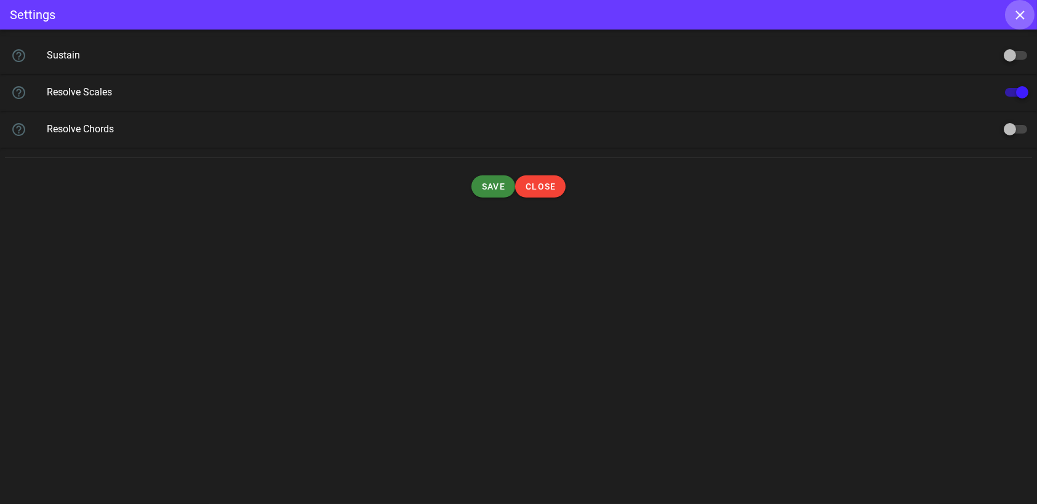
click at [1016, 11] on icon "button" at bounding box center [1019, 14] width 9 height 9
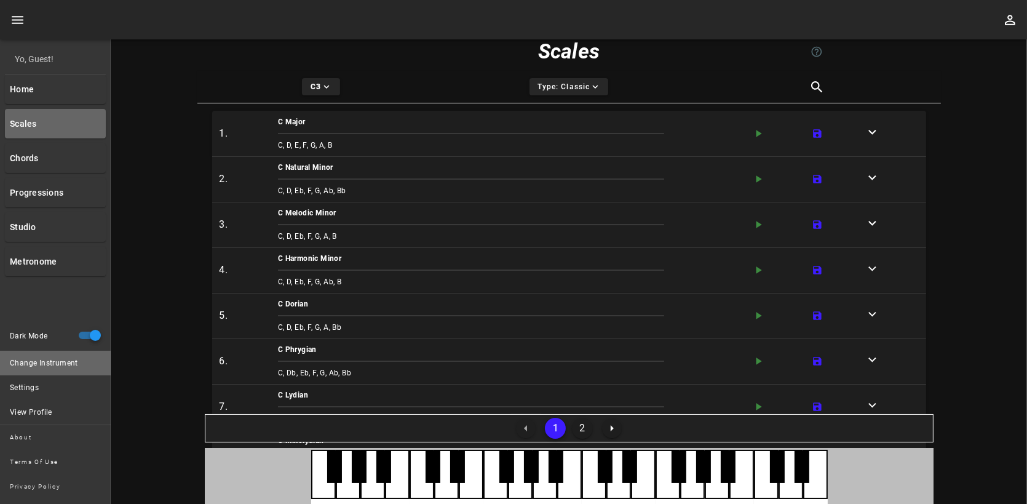
click at [62, 360] on div "Change Instrument" at bounding box center [55, 363] width 111 height 25
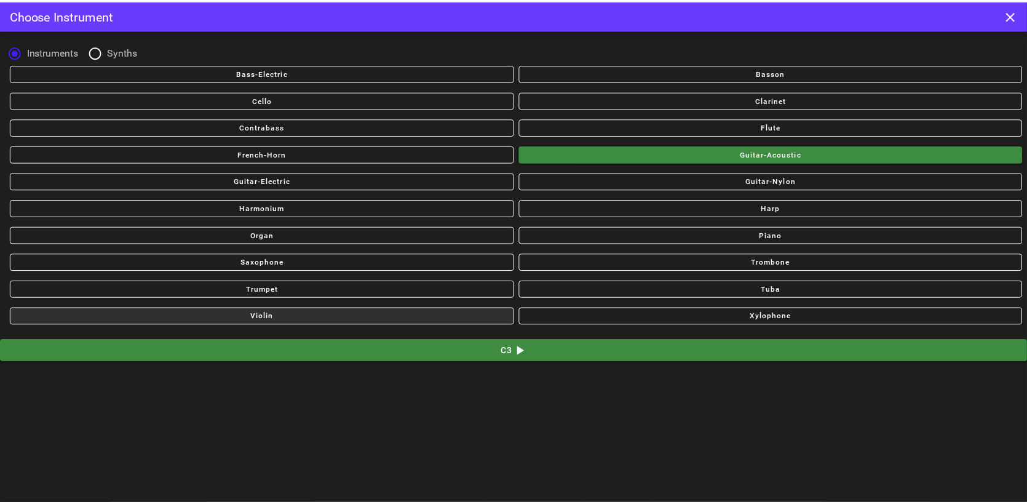
scroll to position [114, 0]
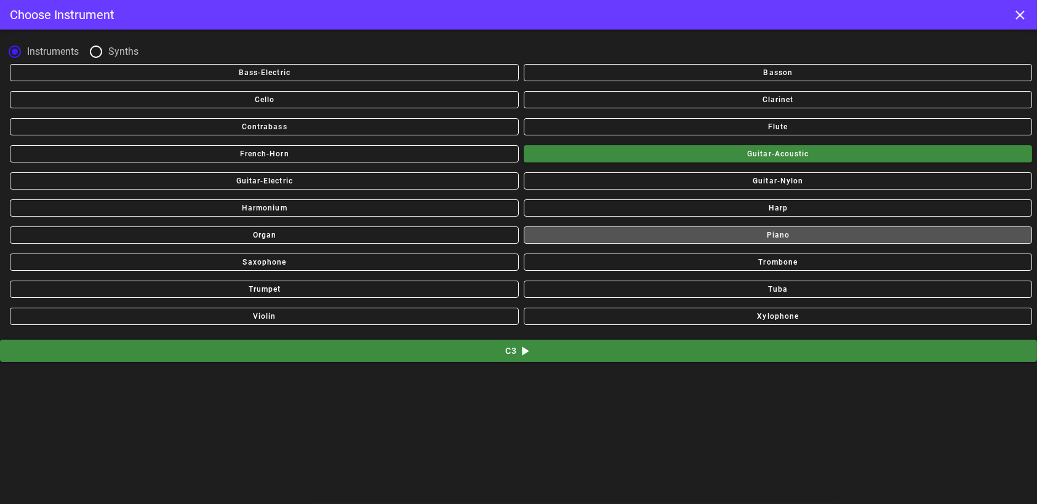
click at [721, 237] on span "piano" at bounding box center [777, 235] width 492 height 9
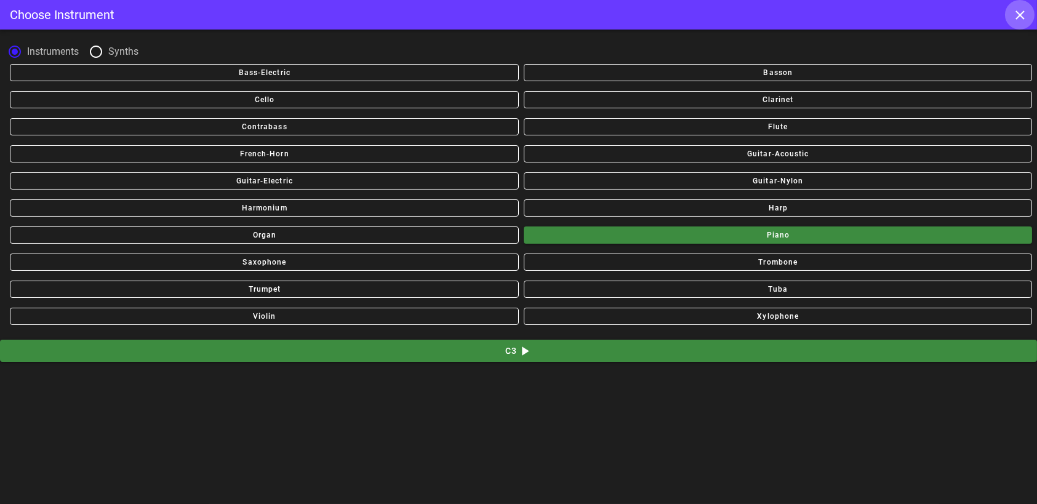
click at [1019, 15] on icon "button" at bounding box center [1019, 14] width 9 height 9
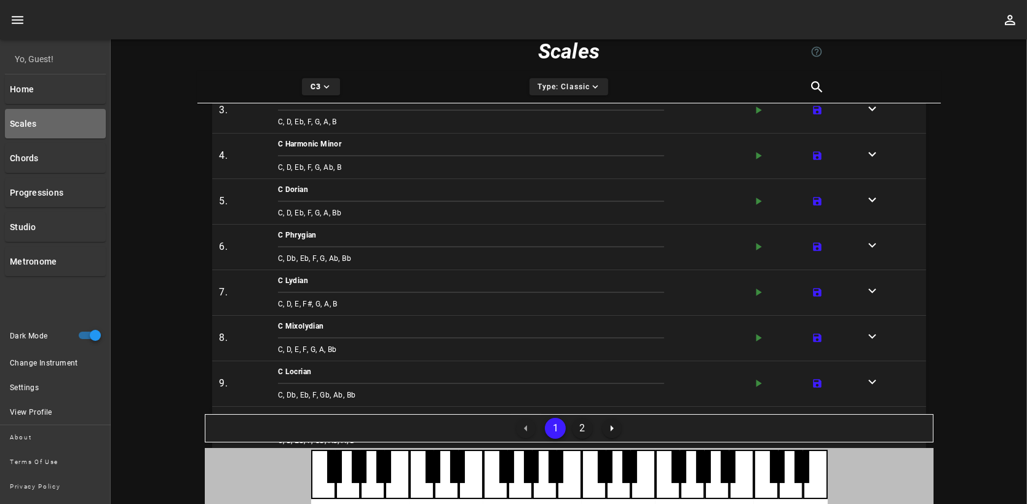
scroll to position [0, 0]
